Goal: Find specific page/section: Find specific page/section

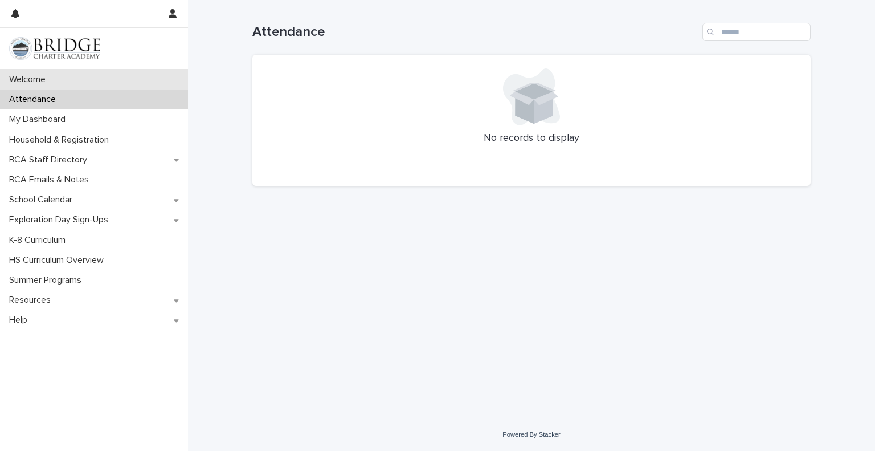
click at [67, 79] on div "Welcome" at bounding box center [94, 80] width 188 height 20
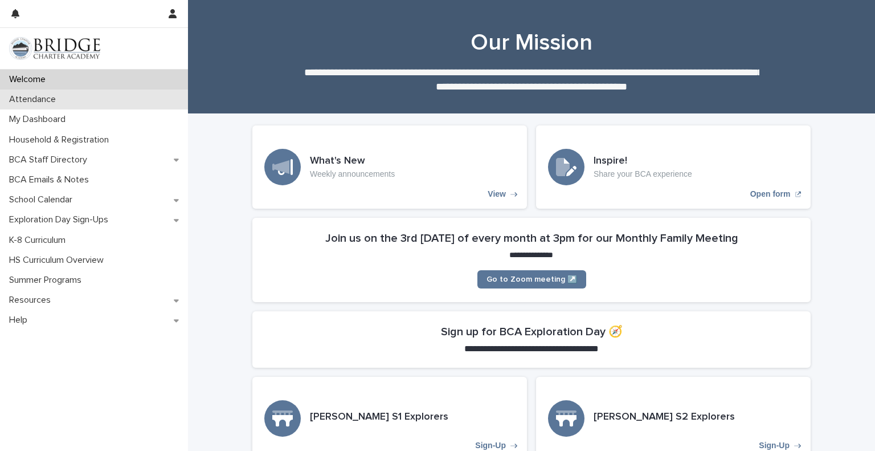
click at [96, 93] on div "Attendance" at bounding box center [94, 99] width 188 height 20
